Goal: Task Accomplishment & Management: Use online tool/utility

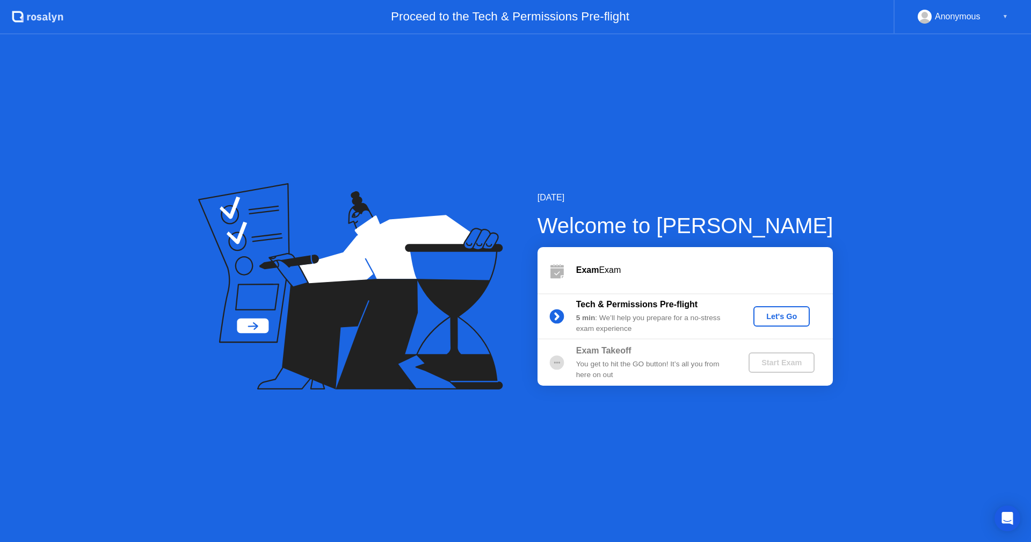
click at [774, 317] on div "Let's Go" at bounding box center [782, 316] width 48 height 9
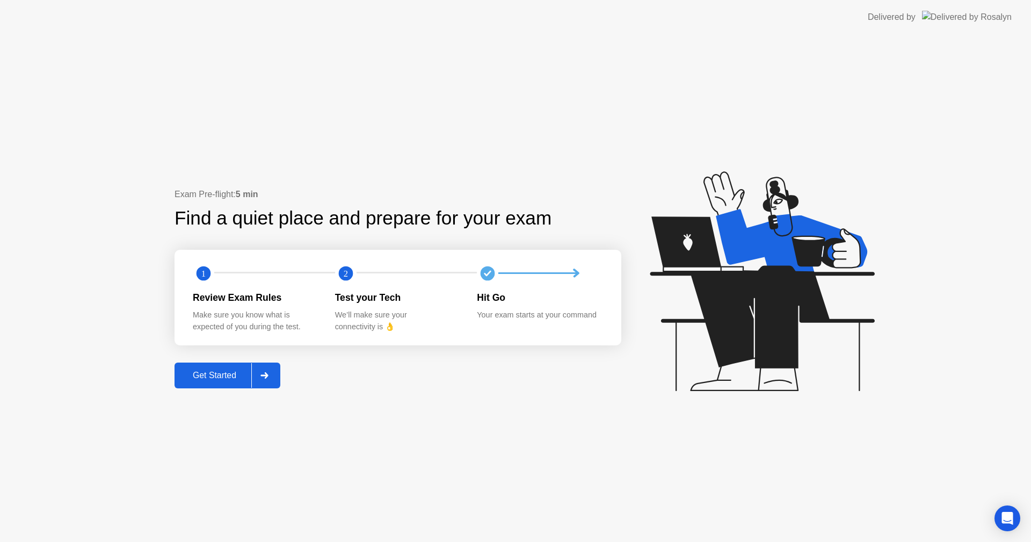
click at [202, 376] on div "Get Started" at bounding box center [215, 376] width 74 height 10
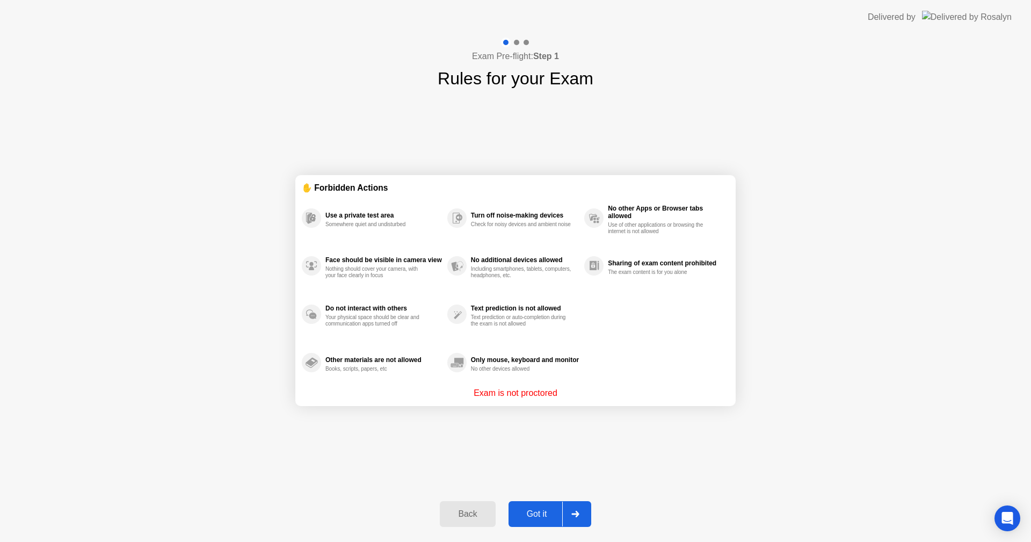
click at [526, 515] on div "Got it" at bounding box center [537, 514] width 50 height 10
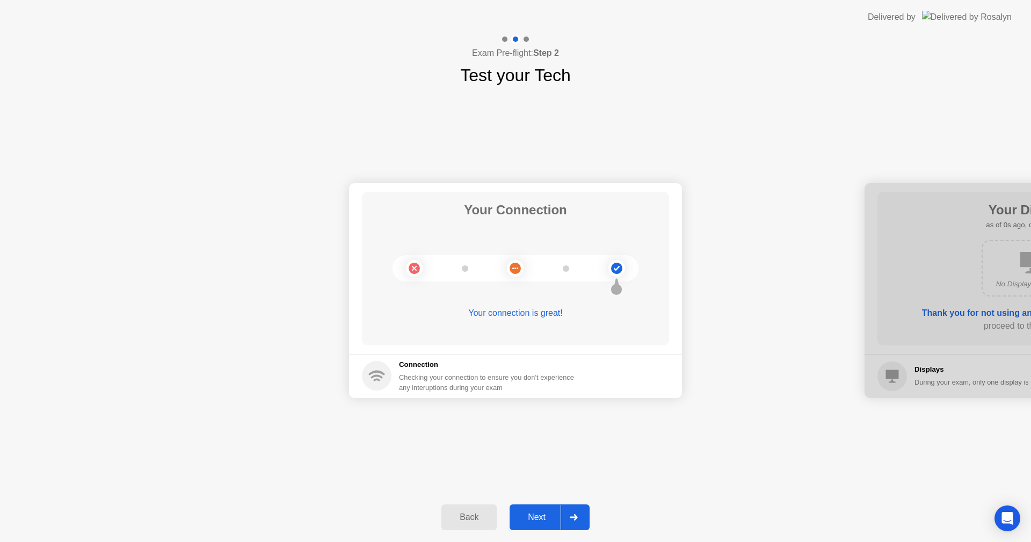
click at [533, 521] on div "Next" at bounding box center [537, 517] width 48 height 10
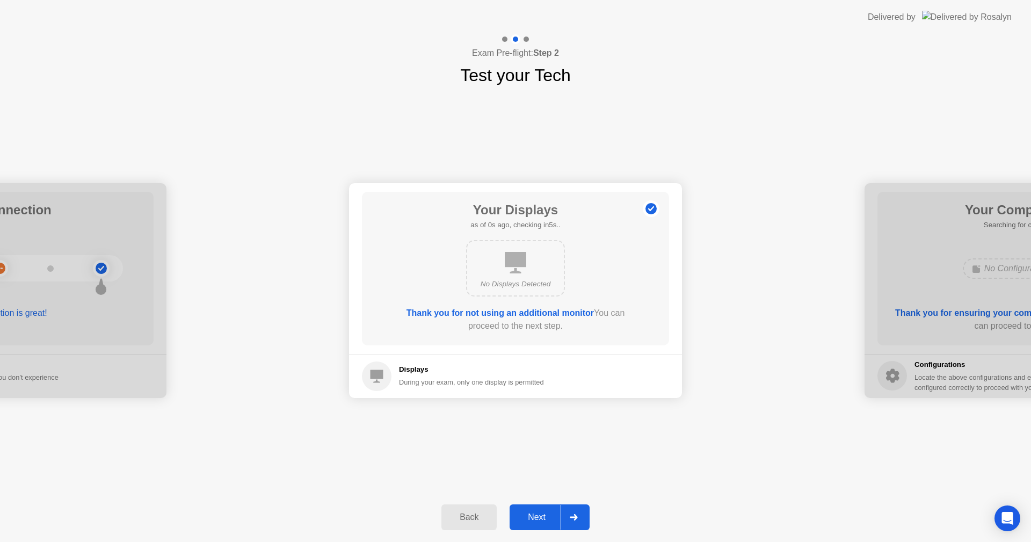
click at [533, 521] on div "Next" at bounding box center [537, 517] width 48 height 10
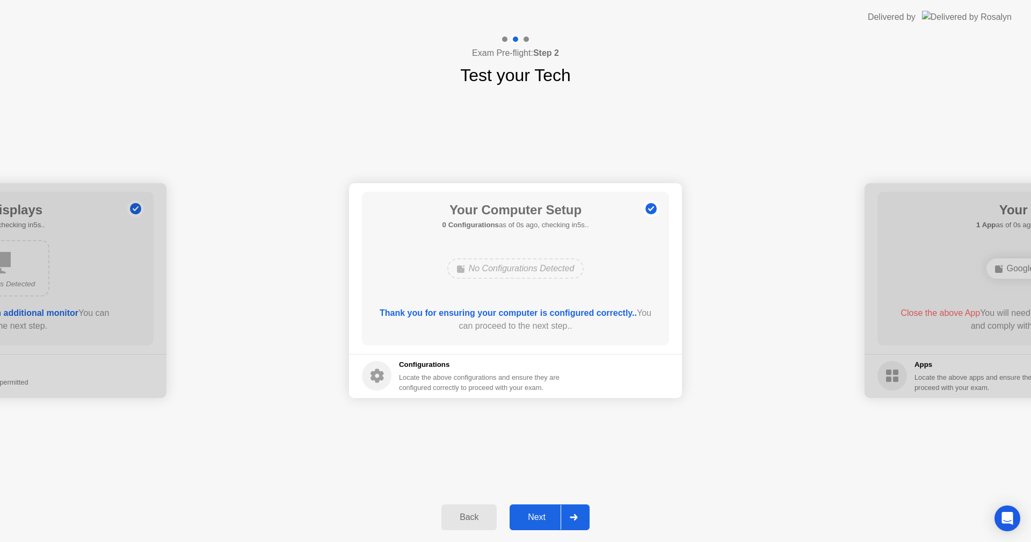
click at [533, 521] on div "Next" at bounding box center [537, 517] width 48 height 10
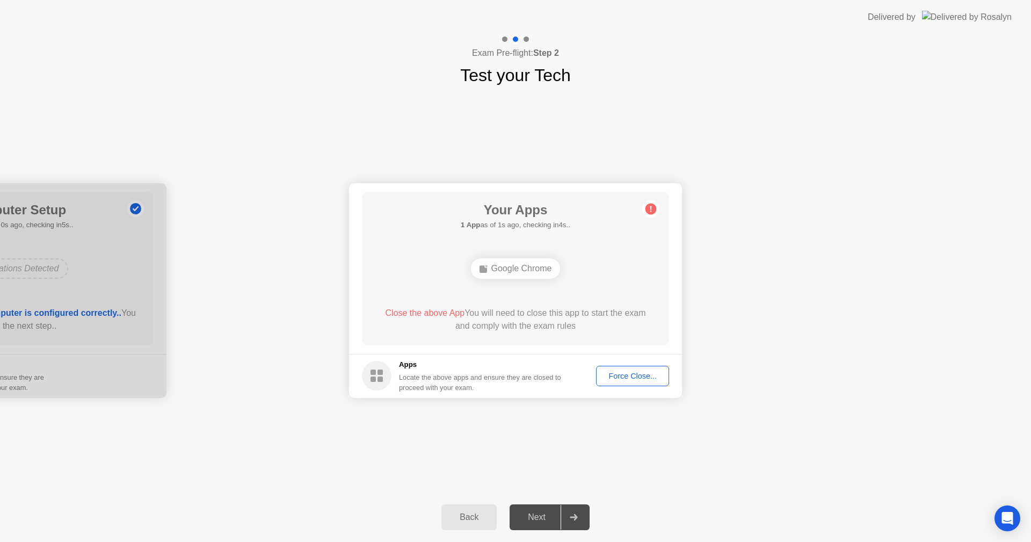
click at [619, 373] on div "Force Close..." at bounding box center [633, 376] width 66 height 9
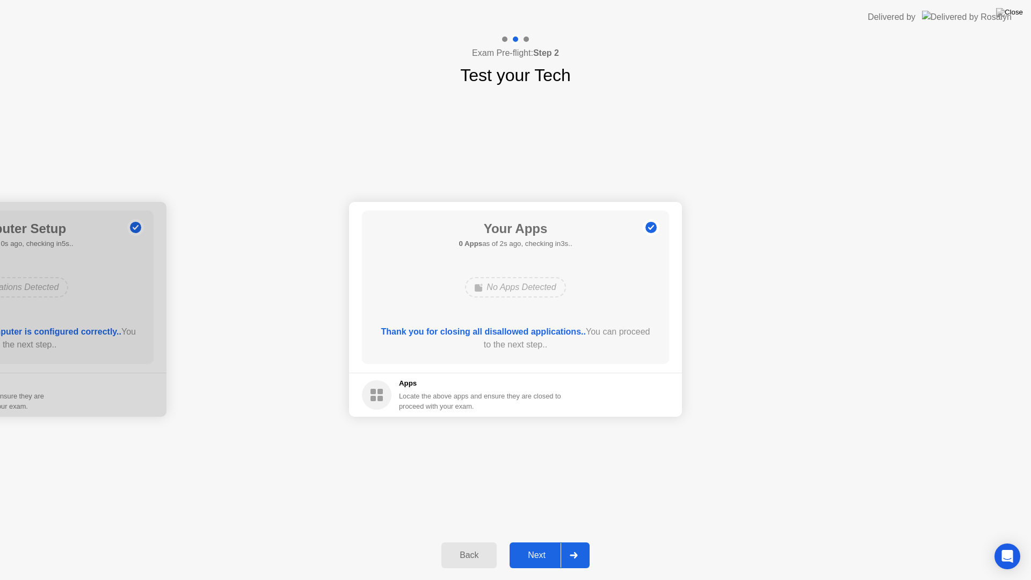
click at [540, 541] on div "Next" at bounding box center [537, 556] width 48 height 10
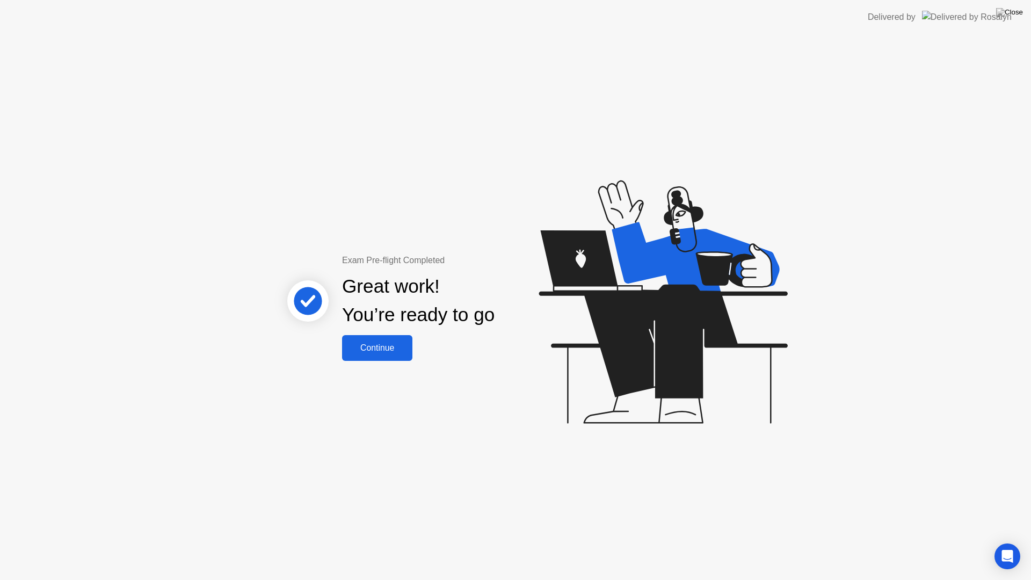
click at [374, 351] on div "Continue" at bounding box center [377, 348] width 64 height 10
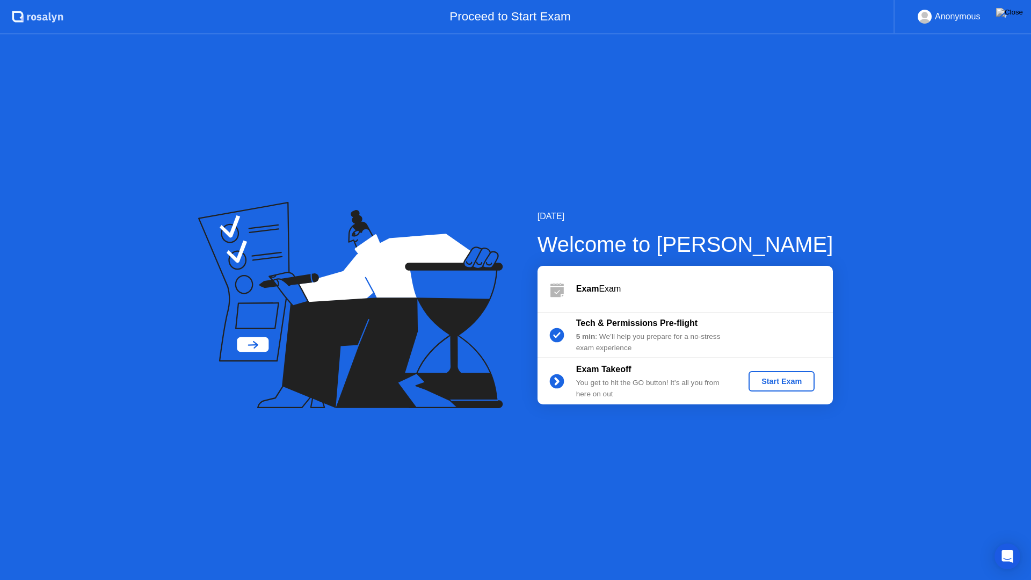
click at [796, 383] on div "Start Exam" at bounding box center [781, 381] width 57 height 9
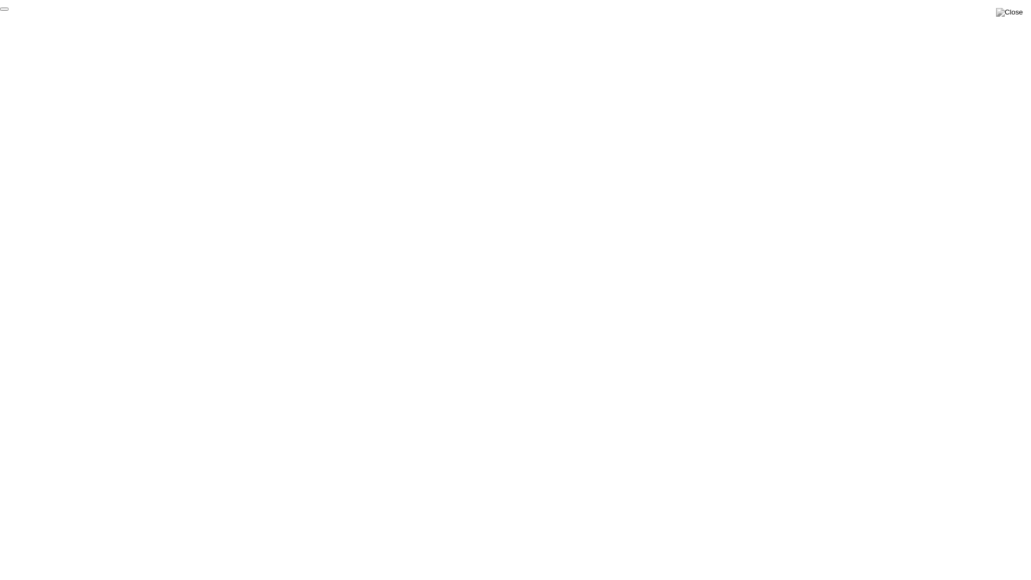
click div "End Proctoring Session"
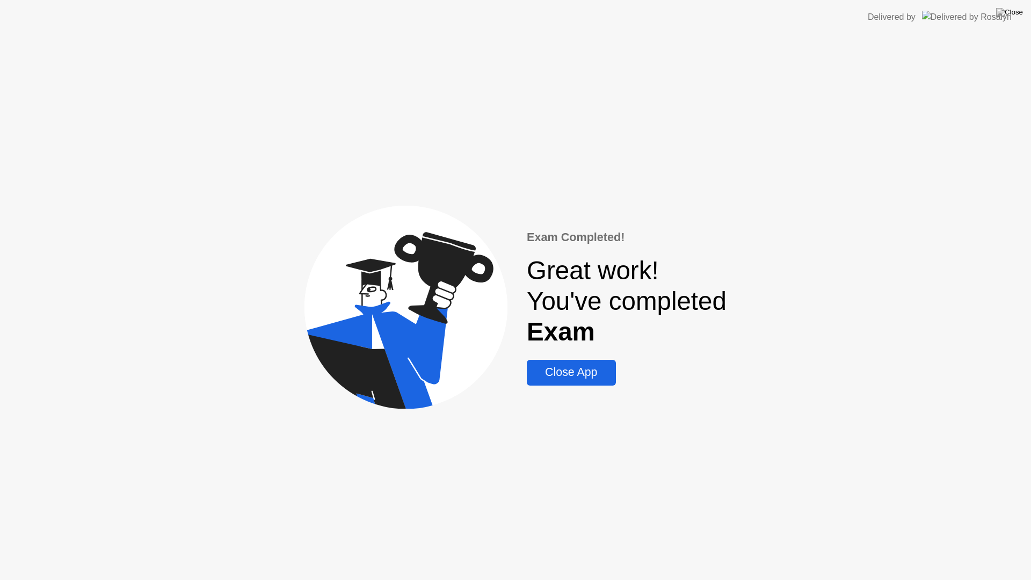
click at [585, 375] on div "Close App" at bounding box center [571, 372] width 82 height 13
